Goal: Task Accomplishment & Management: Use online tool/utility

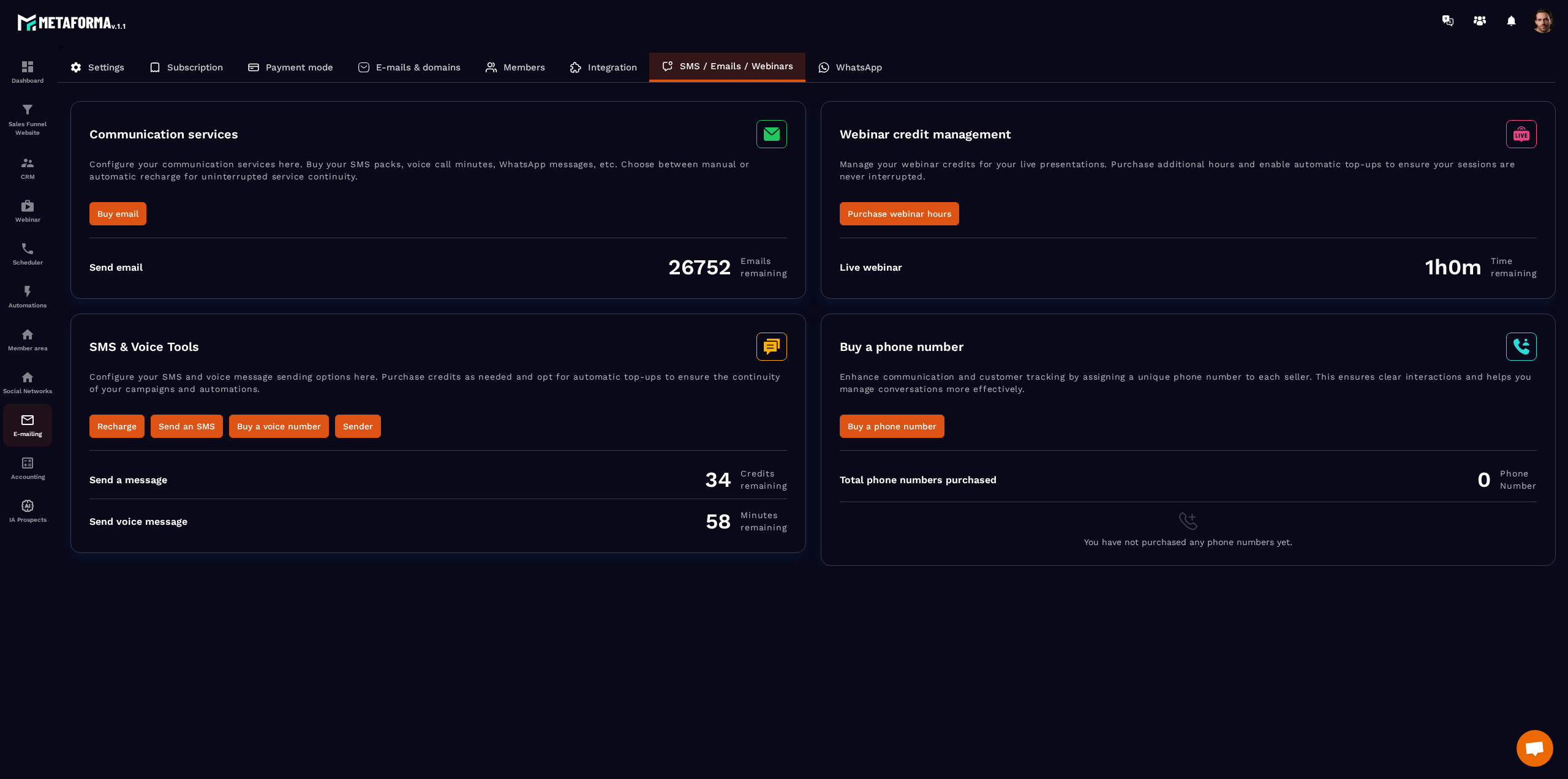
click at [29, 428] on img at bounding box center [27, 420] width 15 height 15
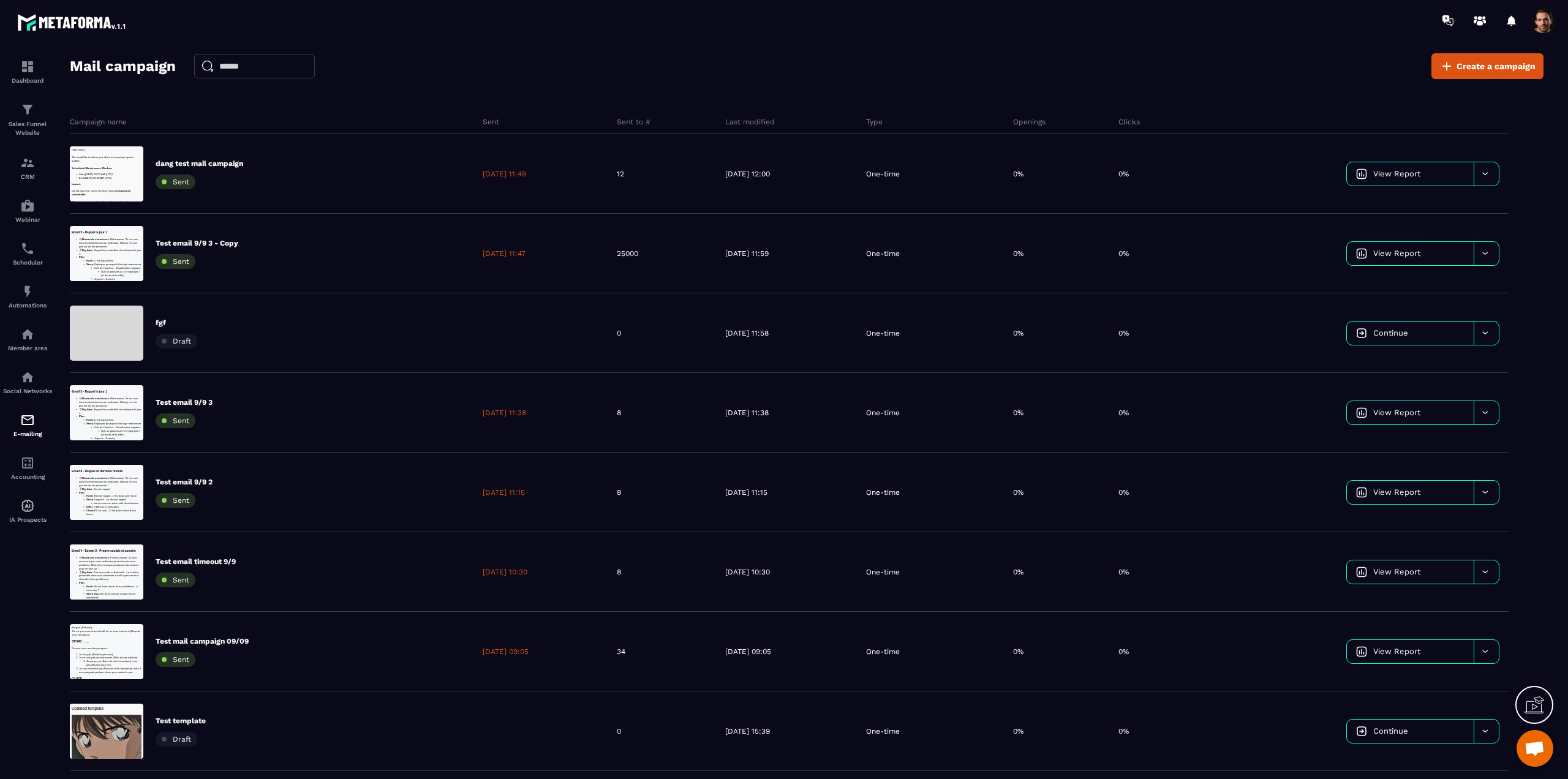
click at [854, 27] on div at bounding box center [856, 21] width 1424 height 41
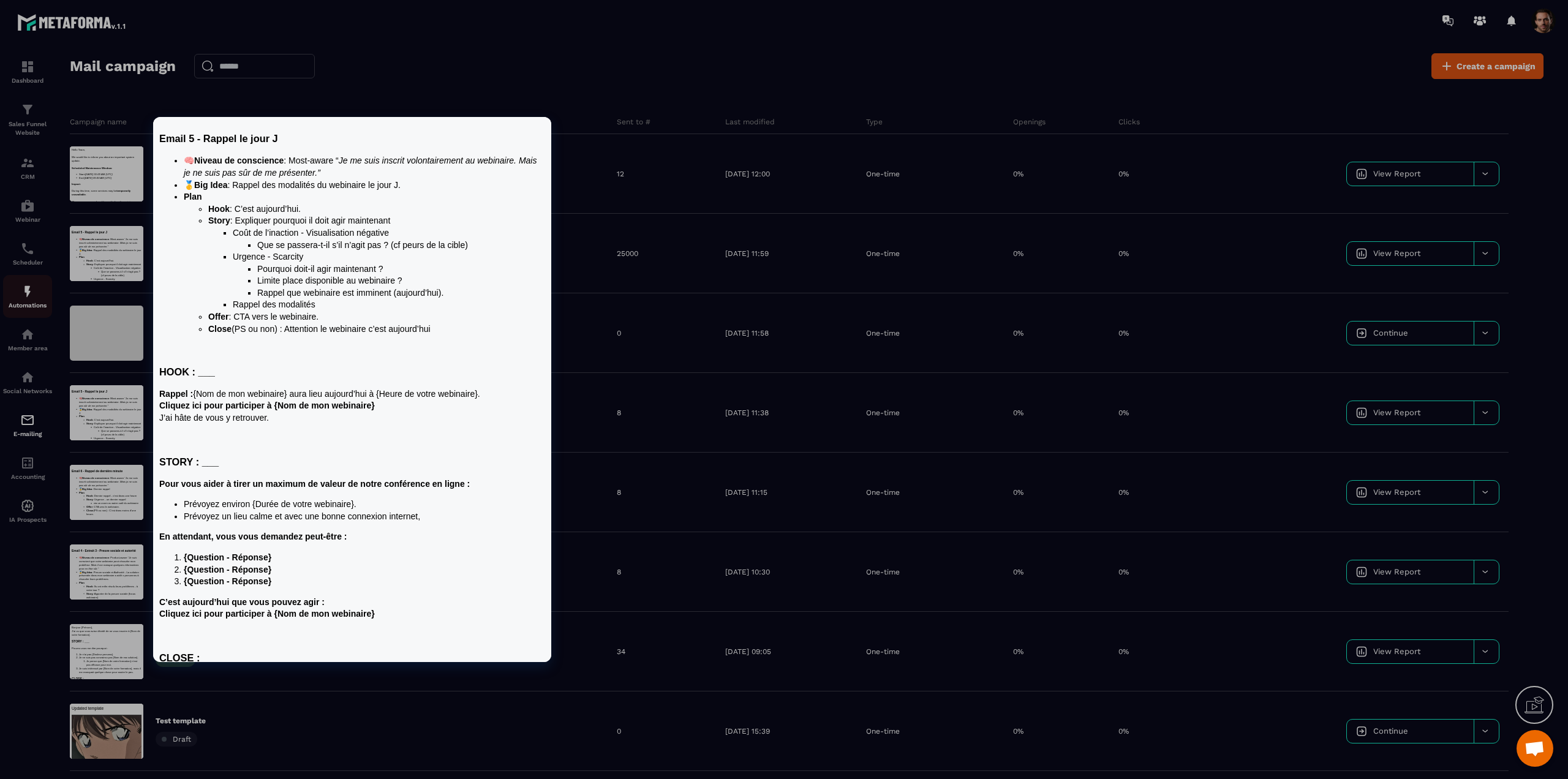
click at [26, 297] on div at bounding box center [784, 389] width 1568 height 779
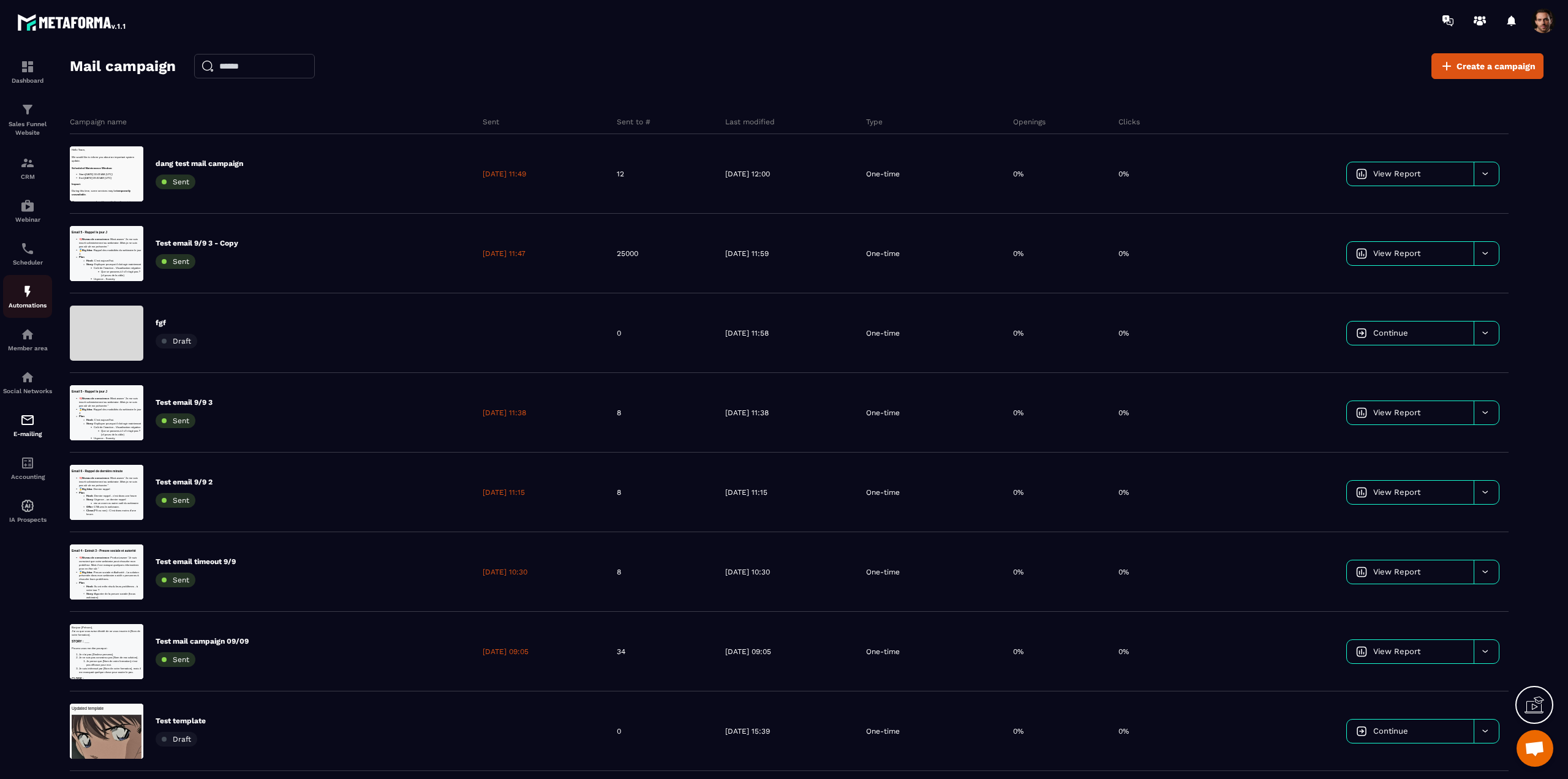
click at [29, 302] on p "Automations" at bounding box center [27, 305] width 49 height 7
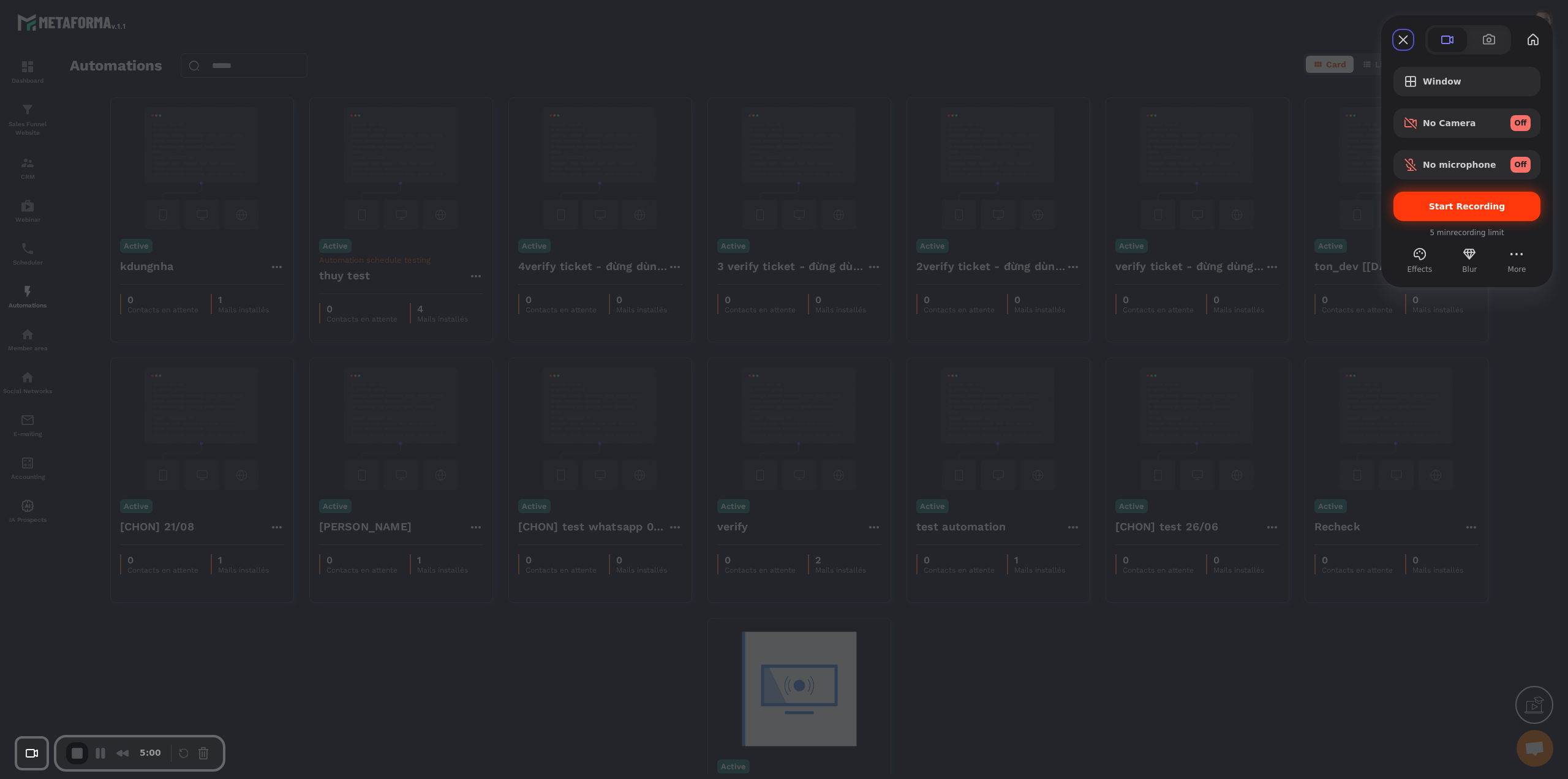
click at [1483, 209] on span "Start Recording" at bounding box center [1467, 206] width 77 height 9
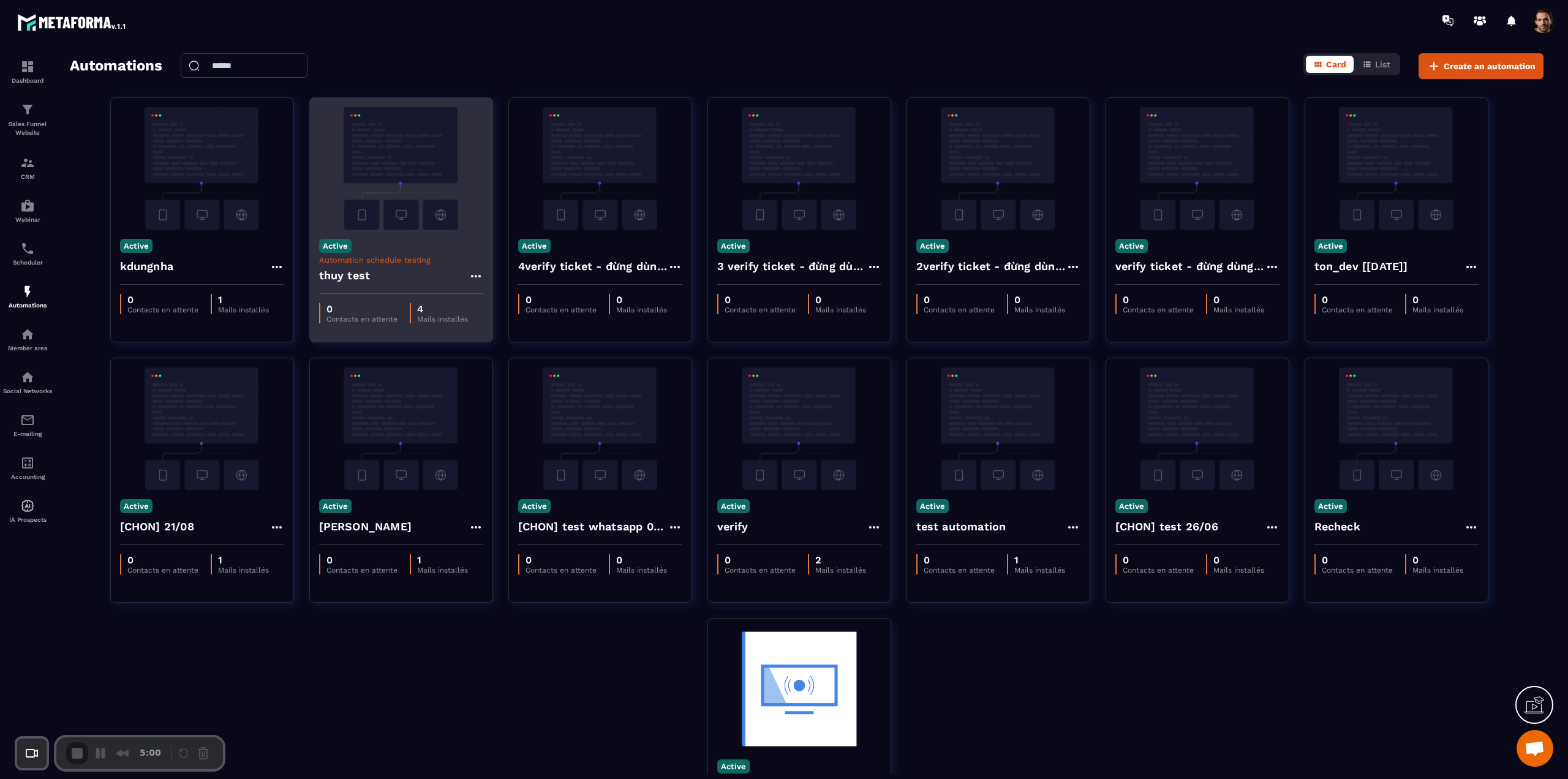
click at [371, 275] on div "thuy test" at bounding box center [401, 279] width 164 height 29
click at [390, 227] on img at bounding box center [401, 168] width 164 height 122
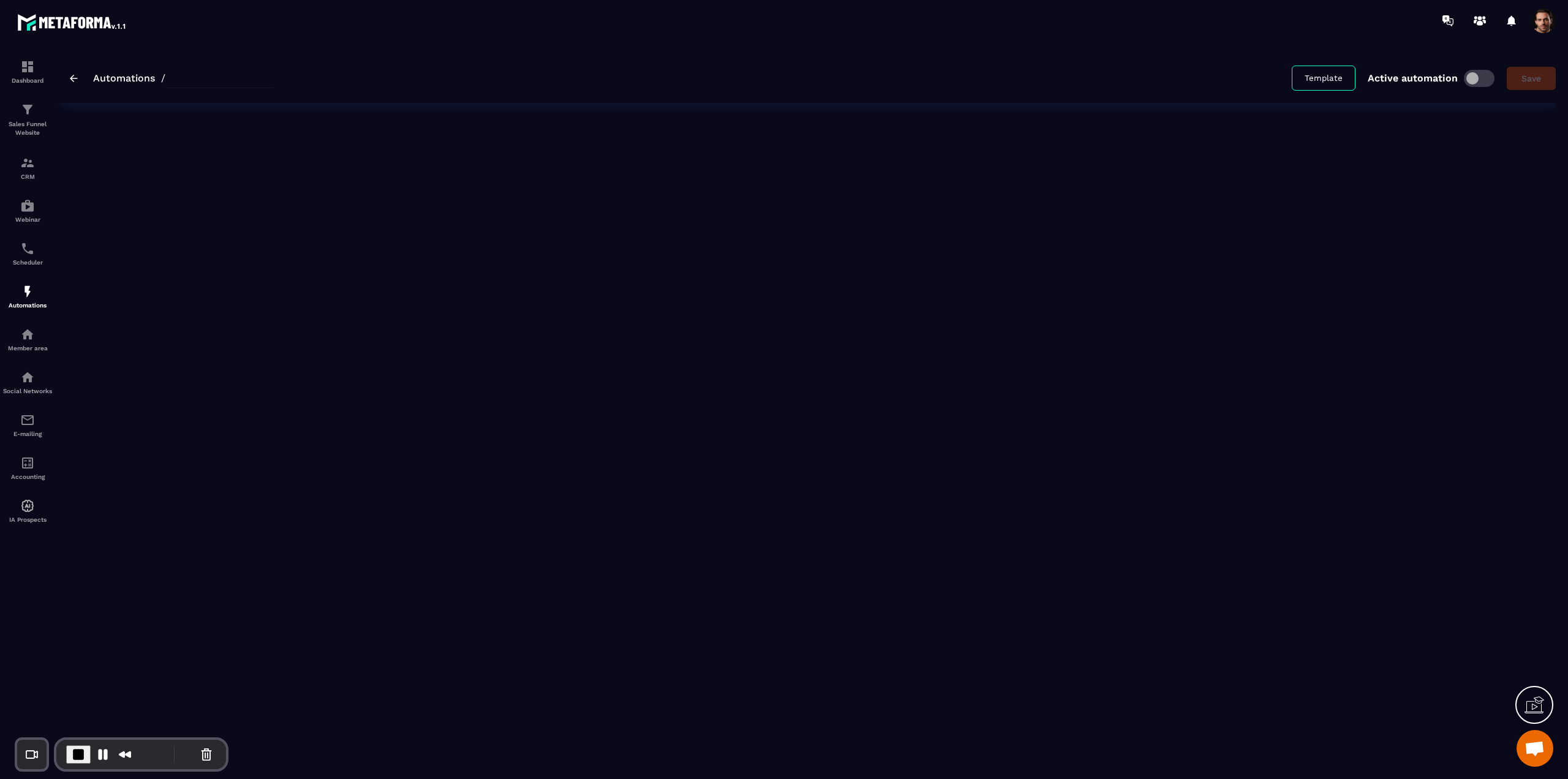
type input "*********"
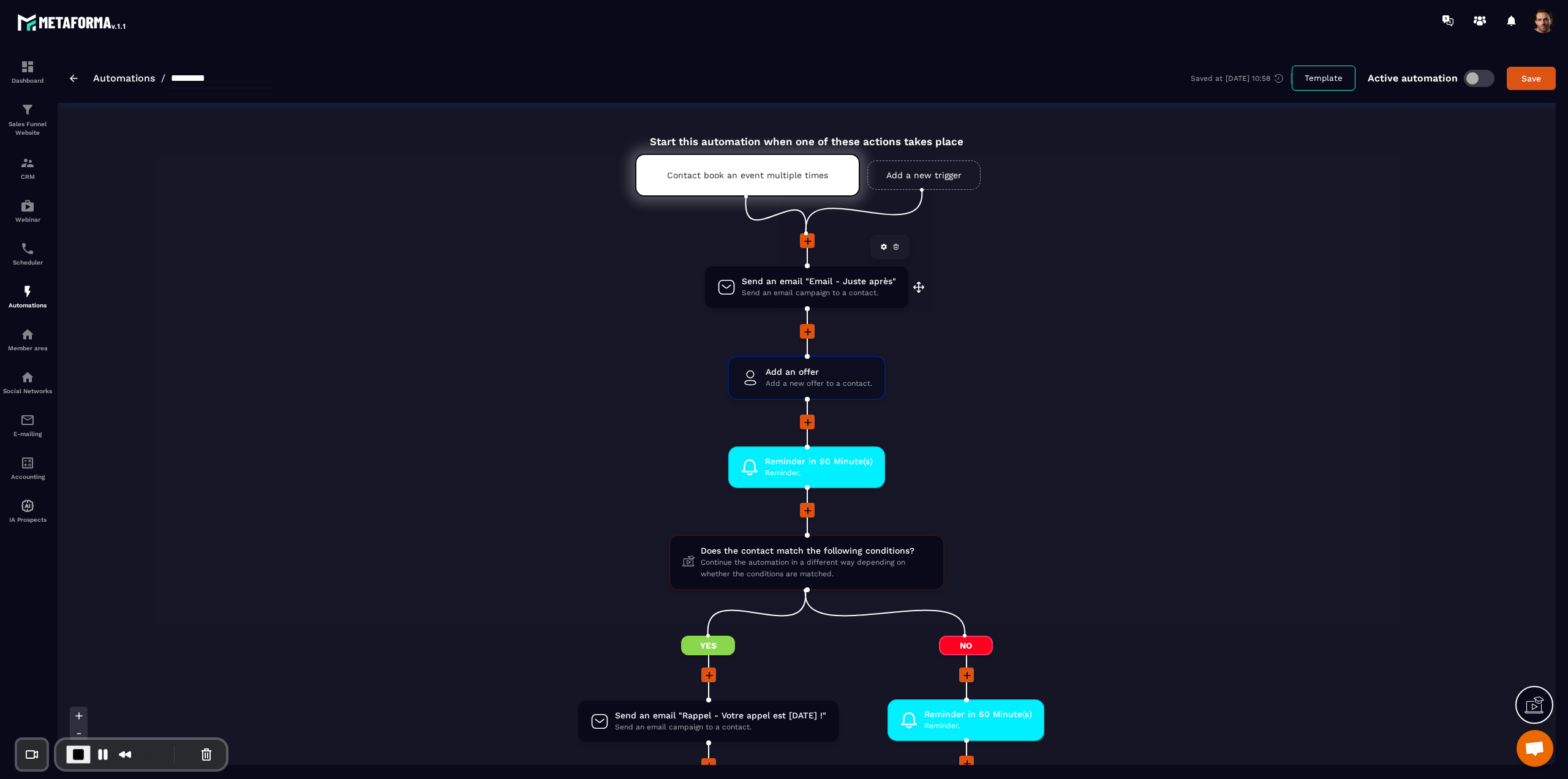
click at [764, 289] on span "Send an email campaign to a contact." at bounding box center [819, 293] width 155 height 12
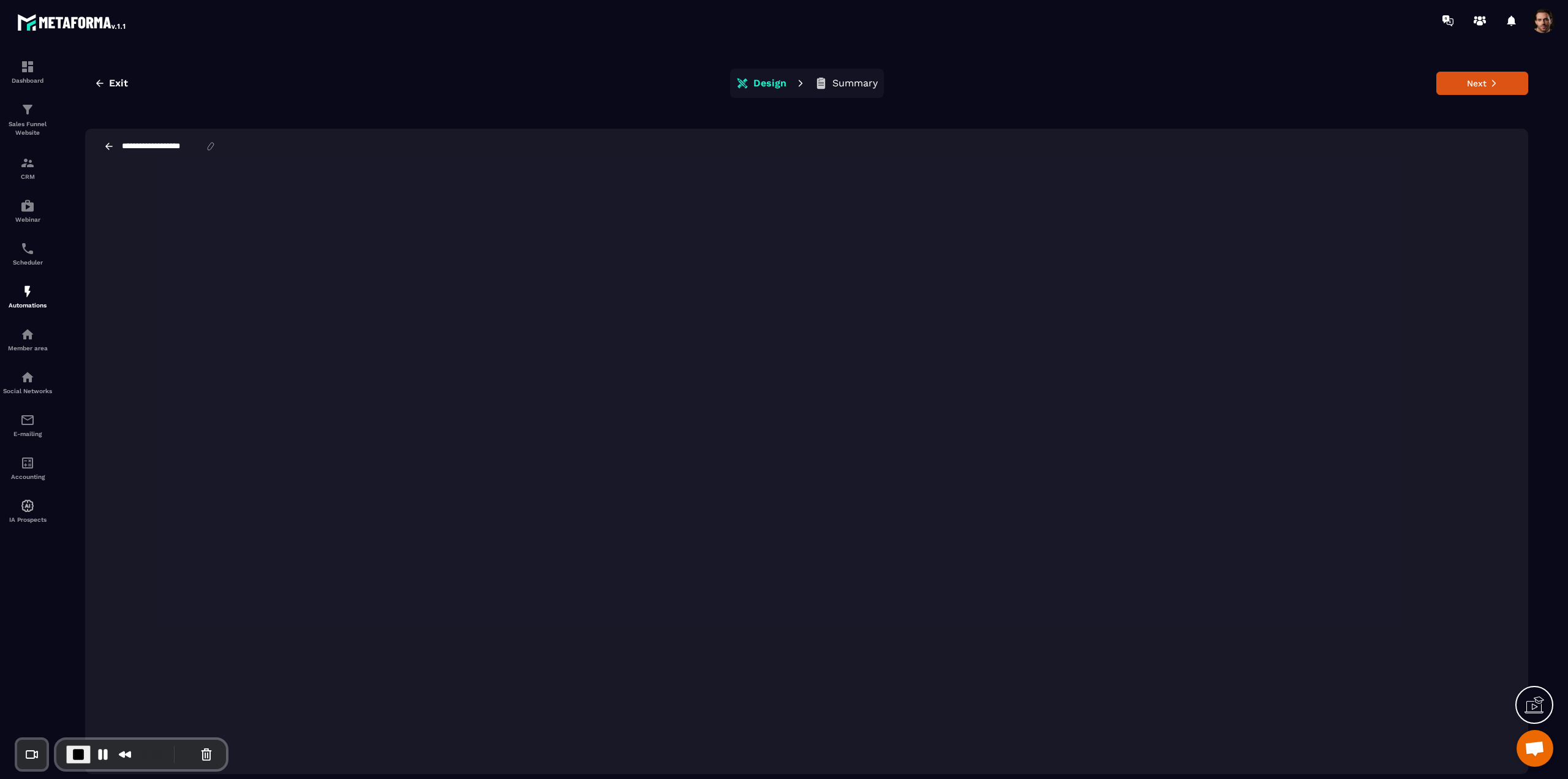
click at [109, 142] on icon at bounding box center [109, 146] width 11 height 11
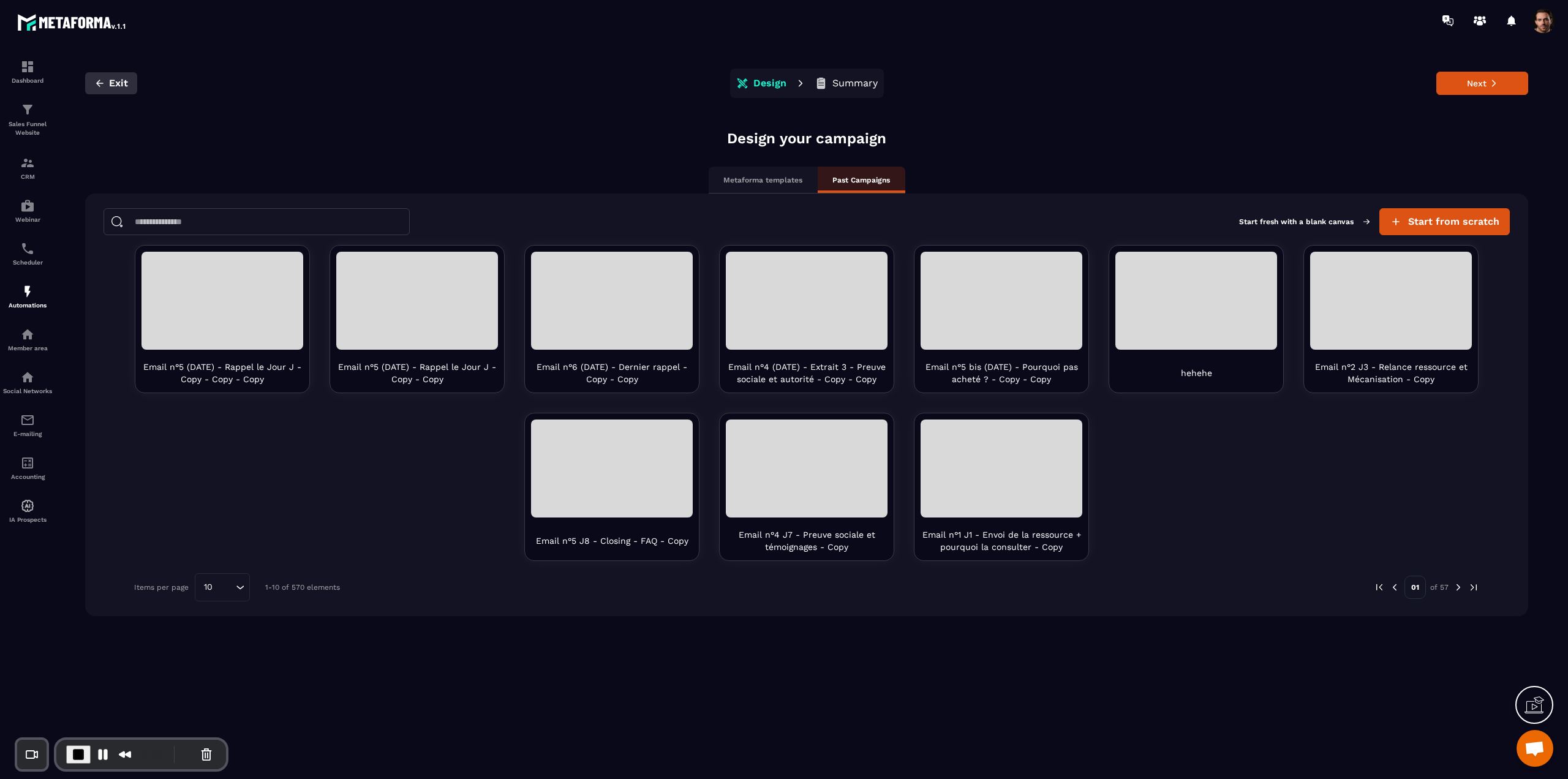
click at [114, 83] on span "Exit" at bounding box center [119, 83] width 19 height 12
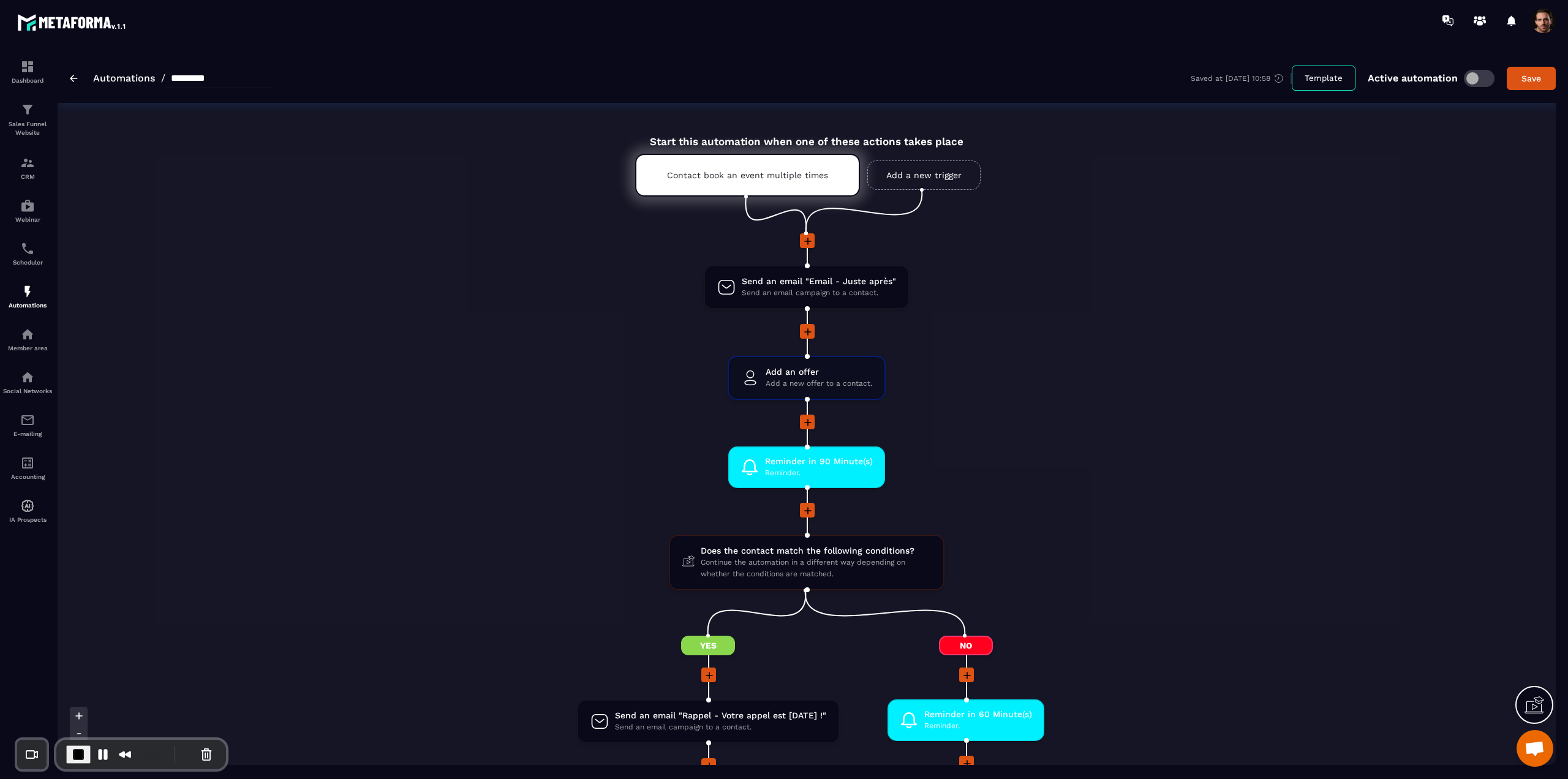
click at [79, 79] on div "Automations / *********" at bounding box center [172, 78] width 203 height 20
click at [69, 79] on div "Automations / ********* Saved at [DATE] 10:58 Template Active automation Save" at bounding box center [806, 78] width 1498 height 50
click at [76, 81] on img at bounding box center [74, 78] width 8 height 8
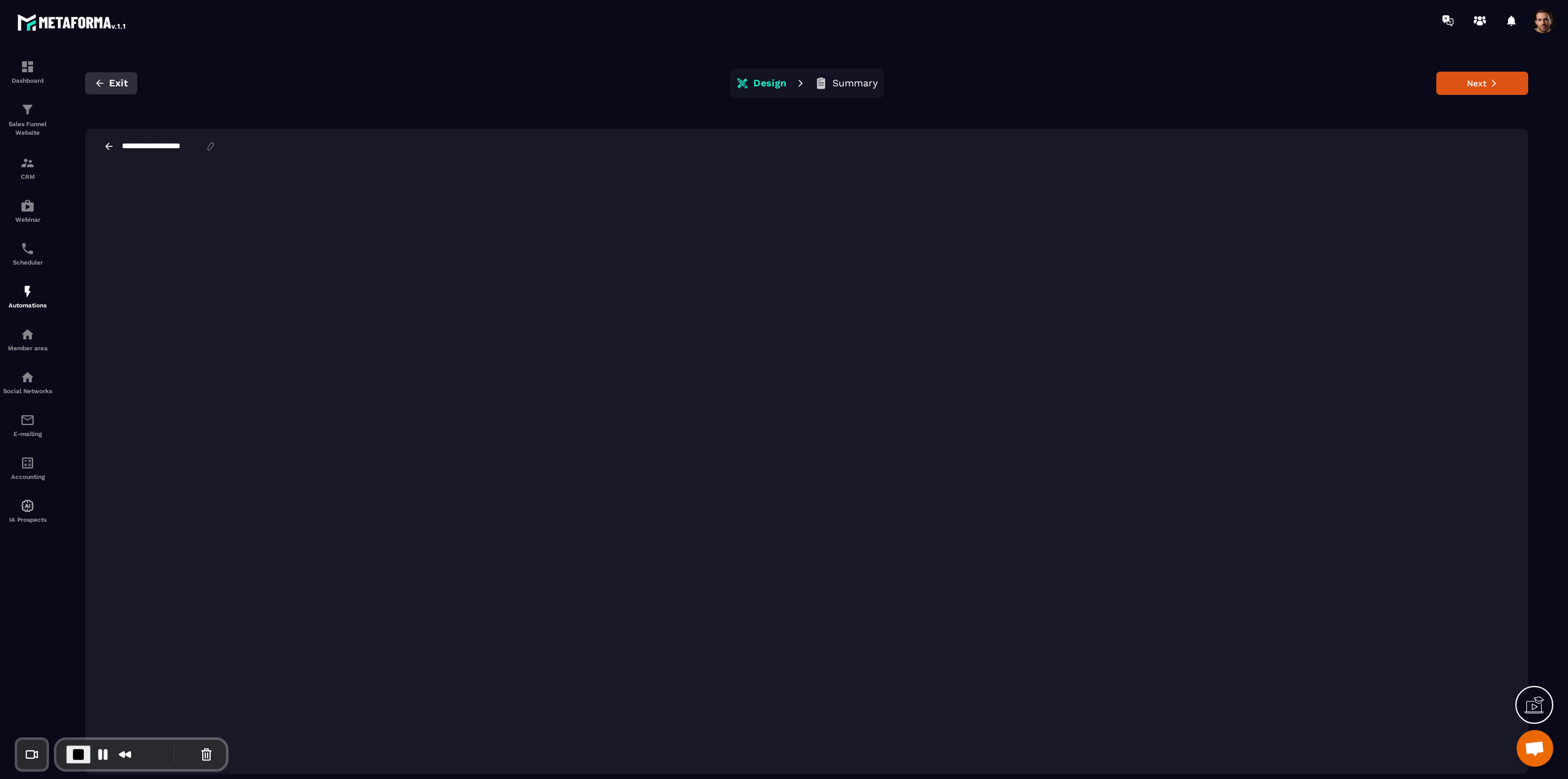
click at [109, 83] on span "Exit" at bounding box center [119, 83] width 19 height 12
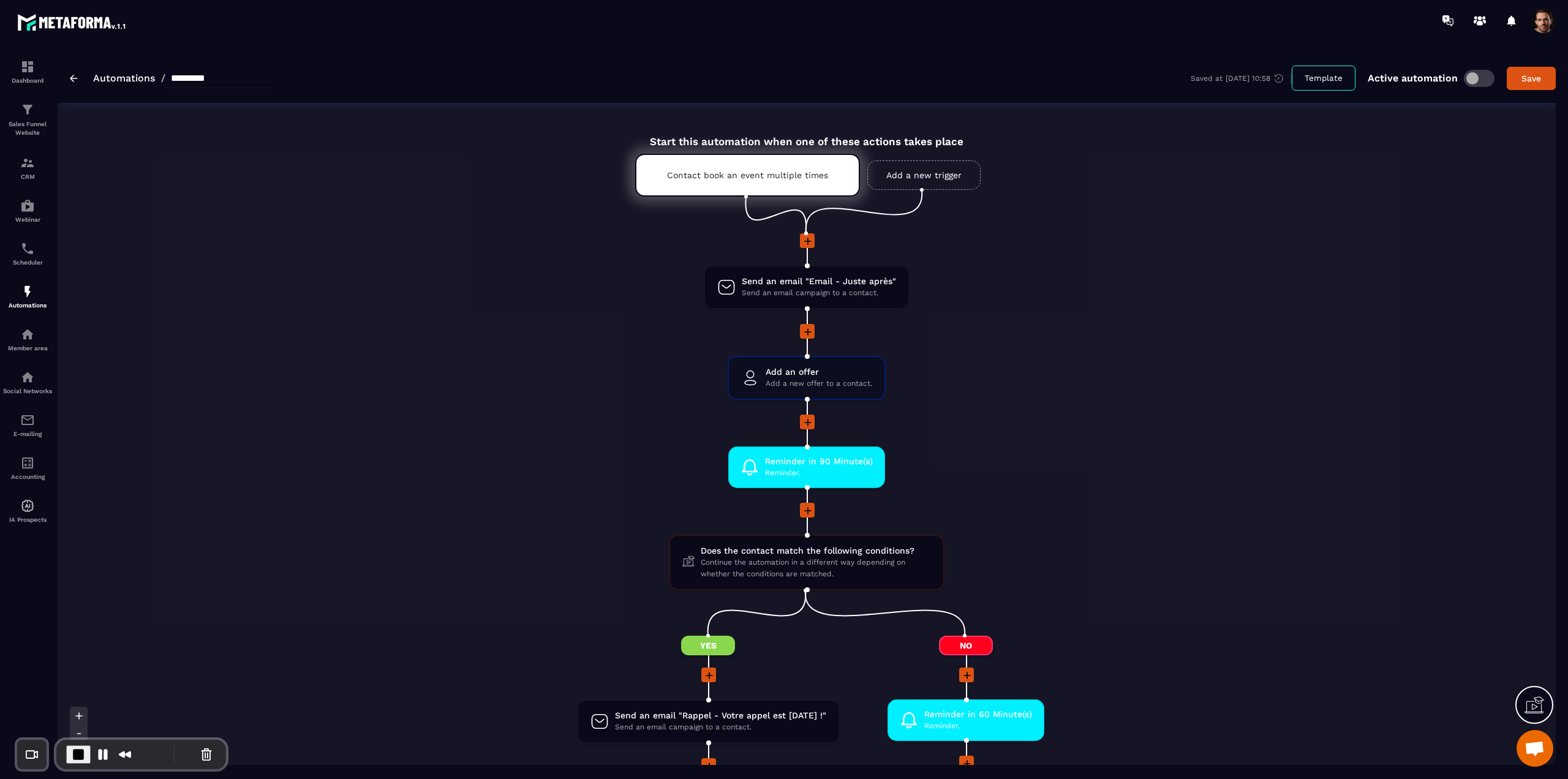
click at [70, 74] on img at bounding box center [74, 78] width 8 height 8
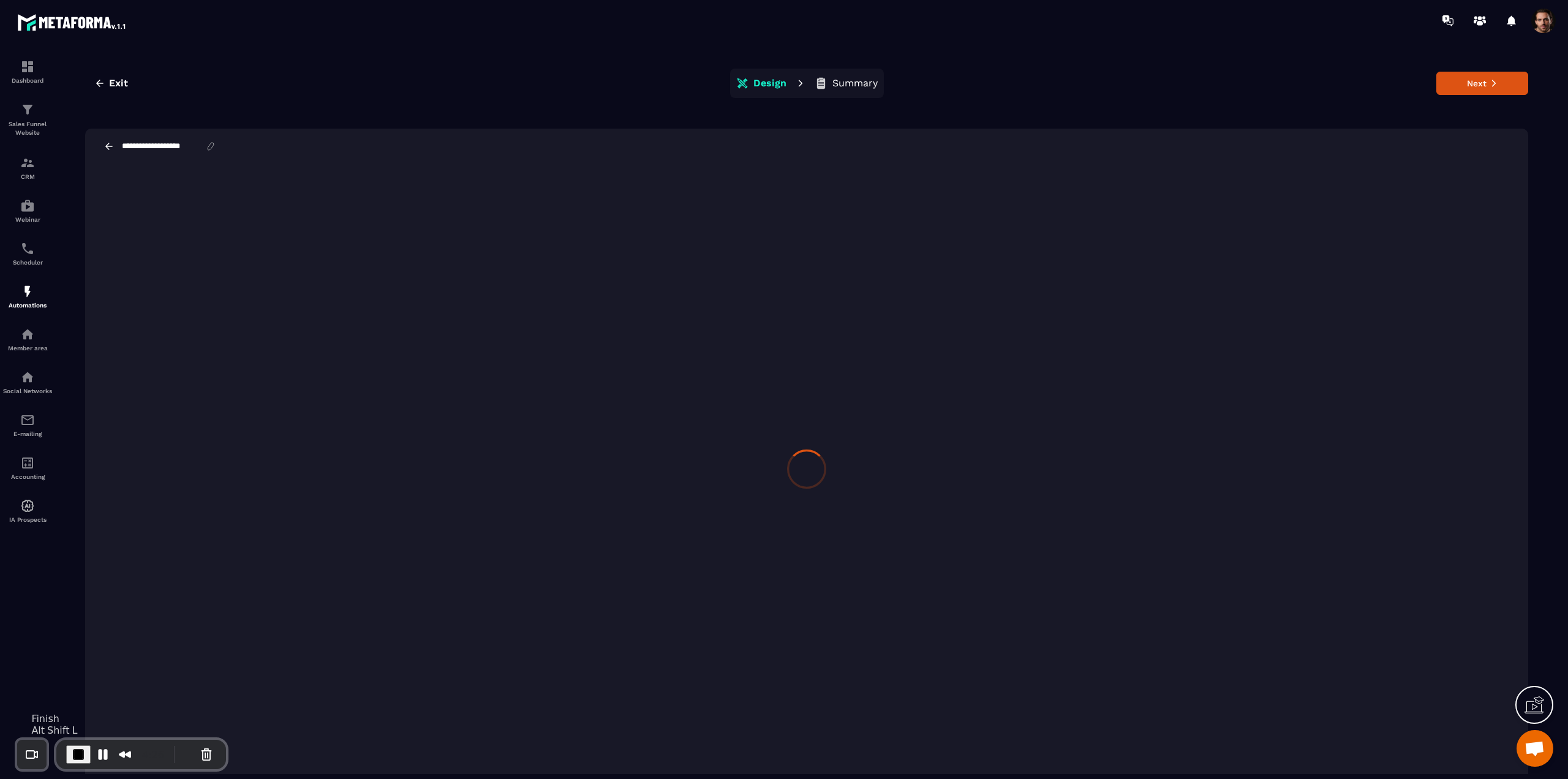
click at [74, 760] on span "End Recording" at bounding box center [78, 754] width 15 height 15
click at [1553, 15] on span at bounding box center [1543, 21] width 25 height 25
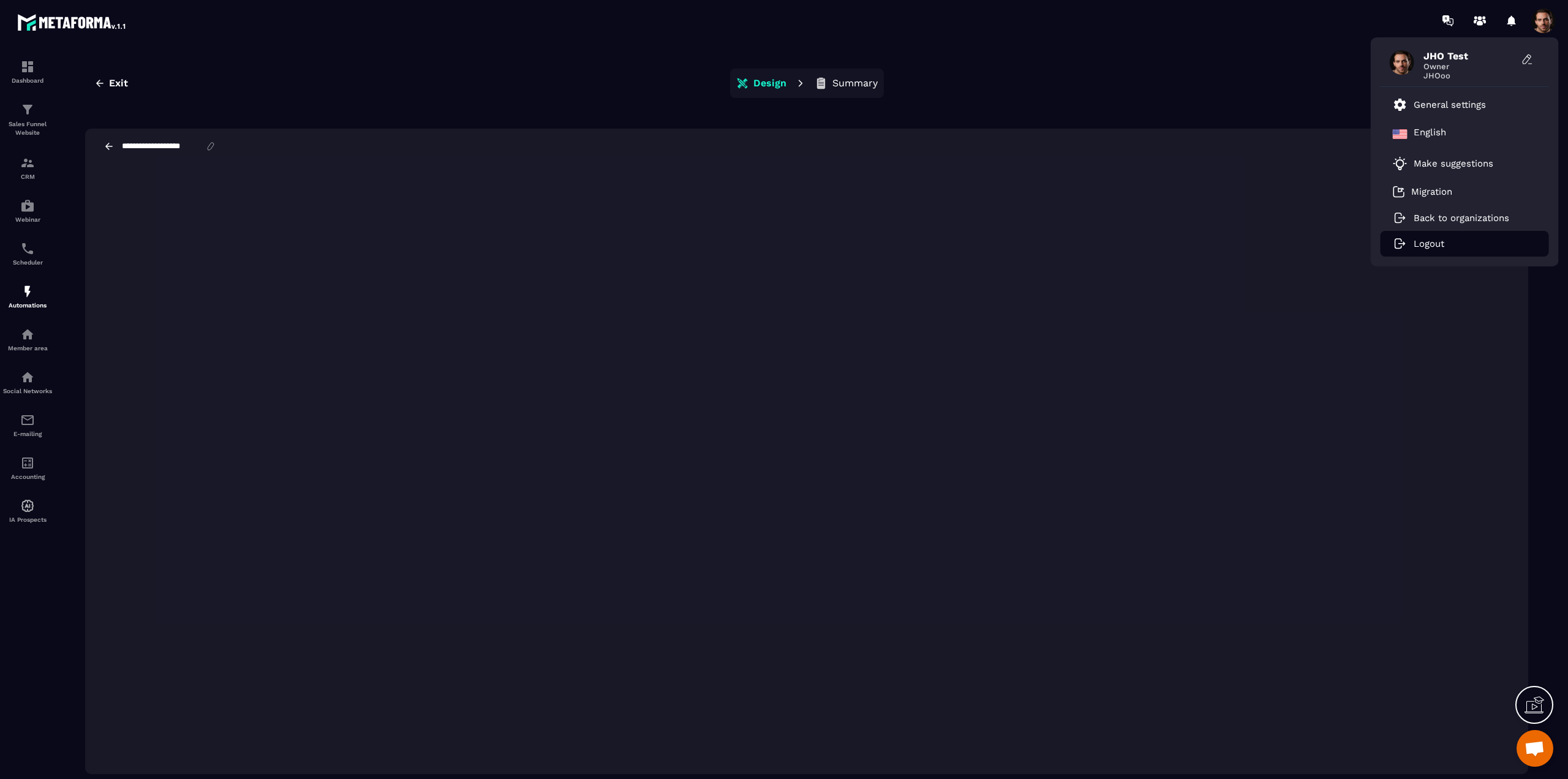
click at [1475, 245] on li "Logout" at bounding box center [1465, 244] width 168 height 26
